Goal: Transaction & Acquisition: Purchase product/service

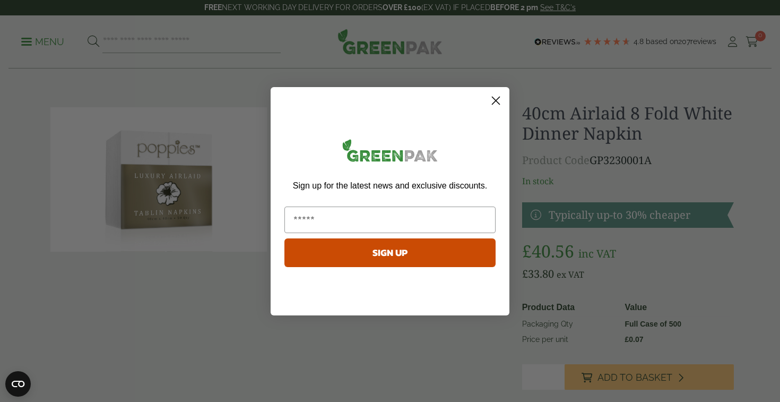
click at [513, 240] on div "Close dialog Sign up for the latest news and exclusive discounts. SIGN UP ******" at bounding box center [390, 200] width 260 height 249
click at [497, 103] on circle "Close dialog" at bounding box center [496, 100] width 18 height 18
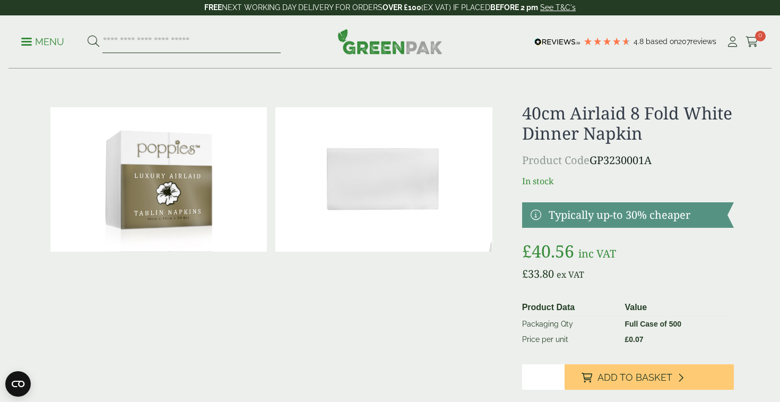
click at [131, 47] on input "search" at bounding box center [191, 42] width 178 height 22
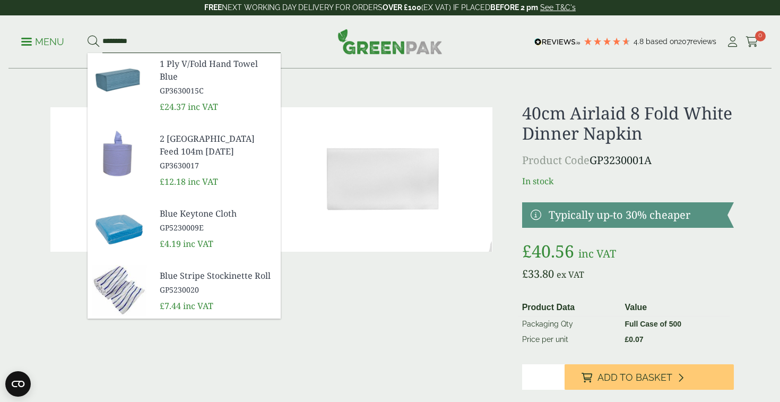
type input "*********"
click at [93, 41] on button at bounding box center [94, 42] width 12 height 14
click at [409, 321] on div at bounding box center [271, 275] width 451 height 345
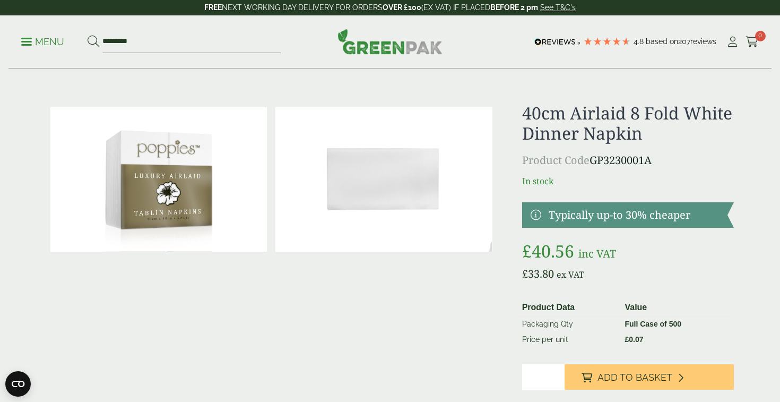
click at [41, 46] on p "Menu" at bounding box center [42, 42] width 43 height 13
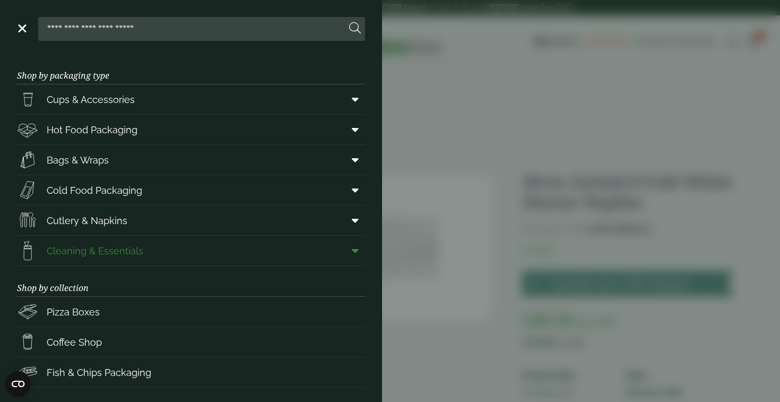
click at [358, 255] on icon at bounding box center [355, 250] width 7 height 11
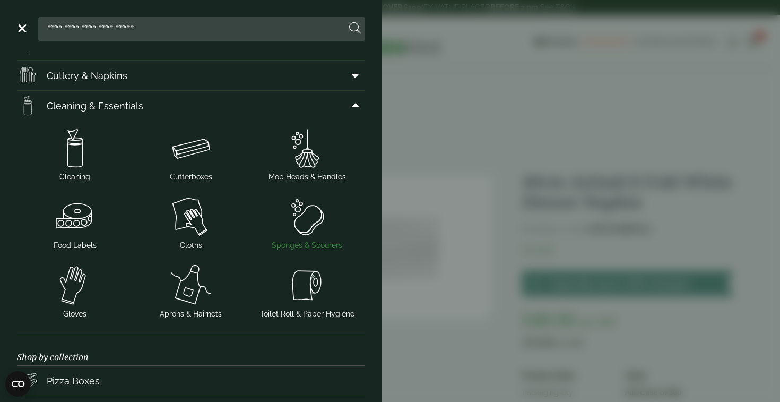
scroll to position [144, 0]
click at [25, 30] on link "Menu" at bounding box center [21, 27] width 11 height 11
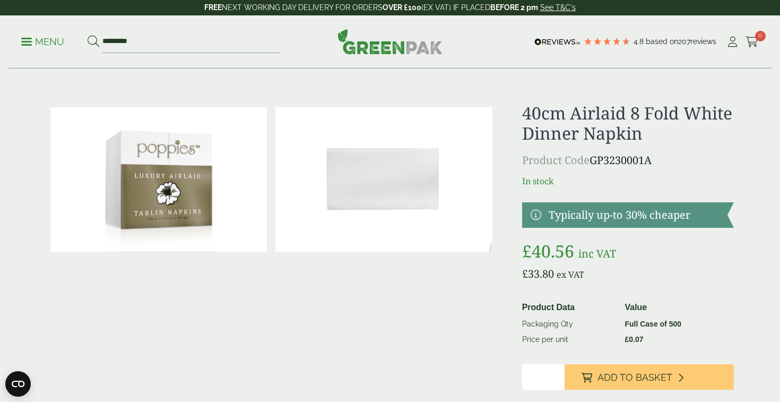
scroll to position [0, 0]
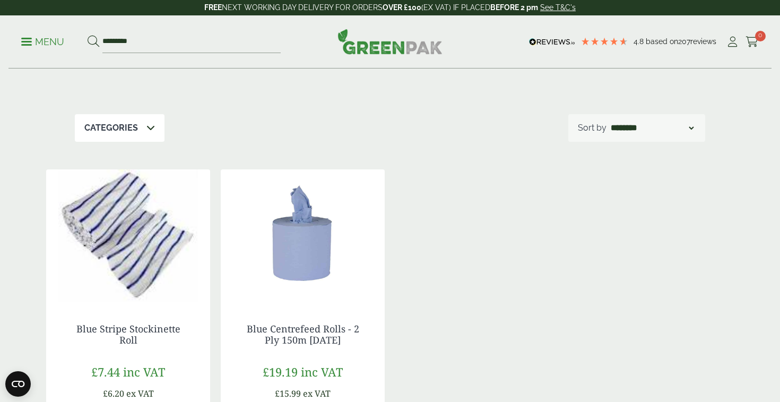
scroll to position [287, 0]
